Goal: Use online tool/utility: Utilize a website feature to perform a specific function

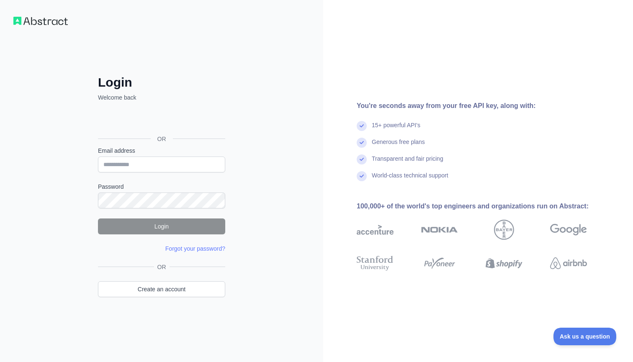
click at [183, 121] on div "Đăng nhập bằng Google. Mở trong thẻ mới" at bounding box center [161, 120] width 126 height 18
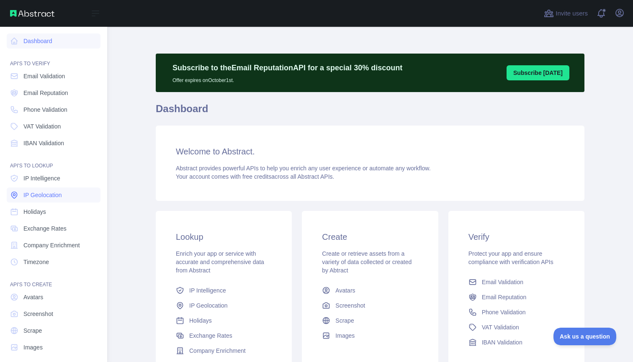
click at [71, 192] on link "IP Geolocation" at bounding box center [54, 195] width 94 height 15
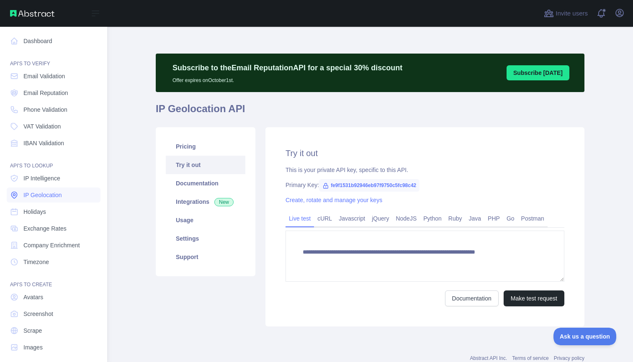
type textarea "**********"
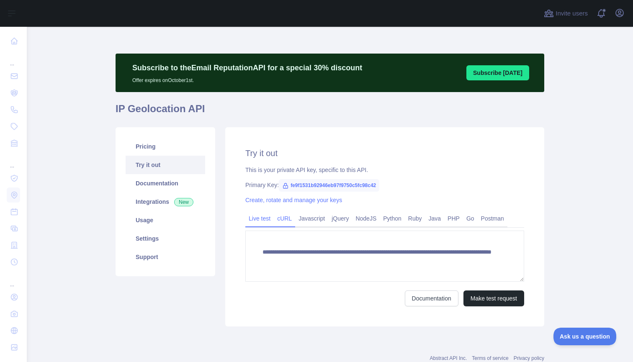
click at [289, 221] on link "cURL" at bounding box center [284, 218] width 21 height 13
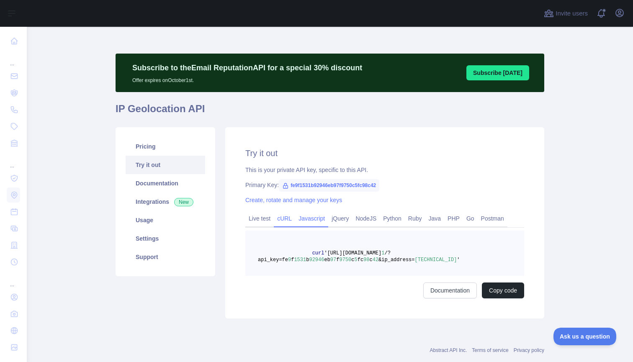
click at [311, 221] on link "Javascript" at bounding box center [311, 218] width 33 height 13
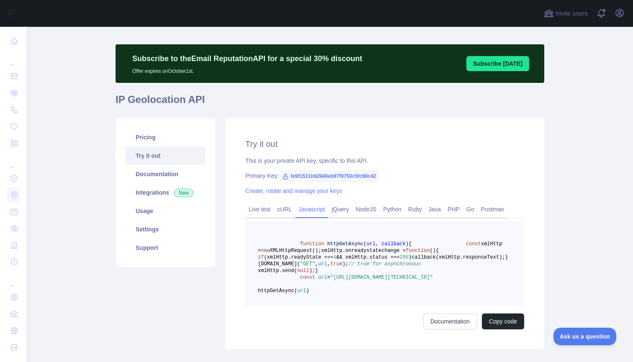
scroll to position [5, 0]
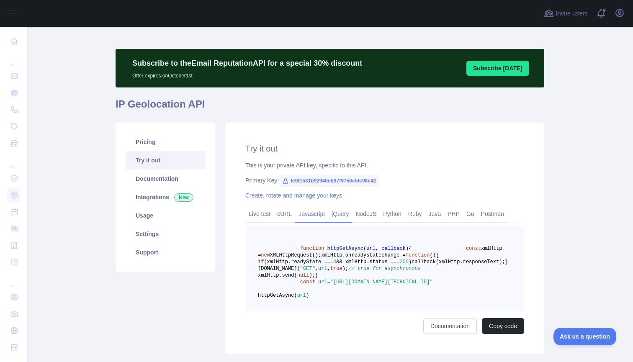
click at [345, 215] on link "jQuery" at bounding box center [340, 213] width 24 height 13
